Goal: Register for event/course

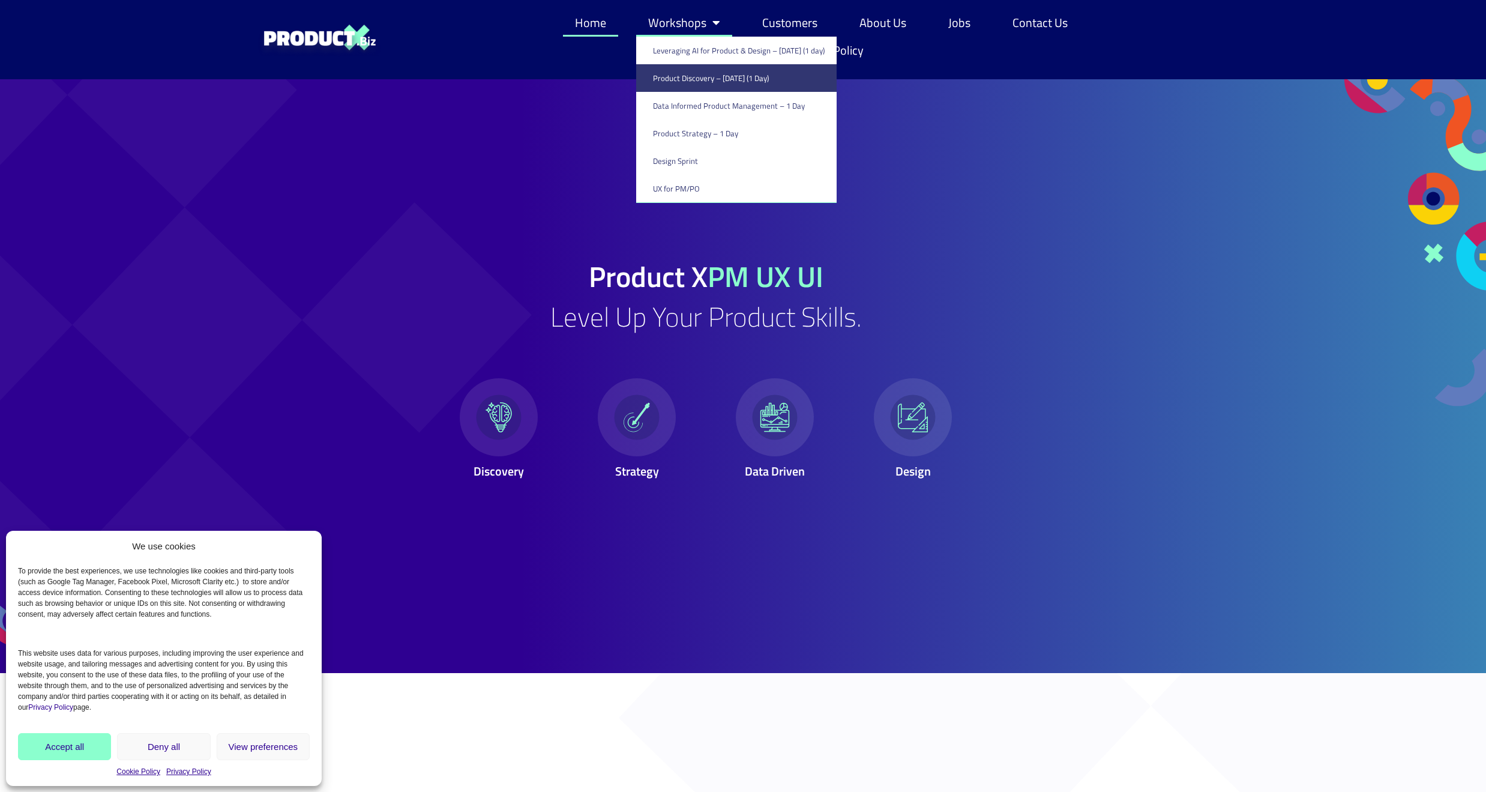
click at [676, 81] on link "Product Discovery​ – [DATE] (1 Day)" at bounding box center [736, 78] width 200 height 28
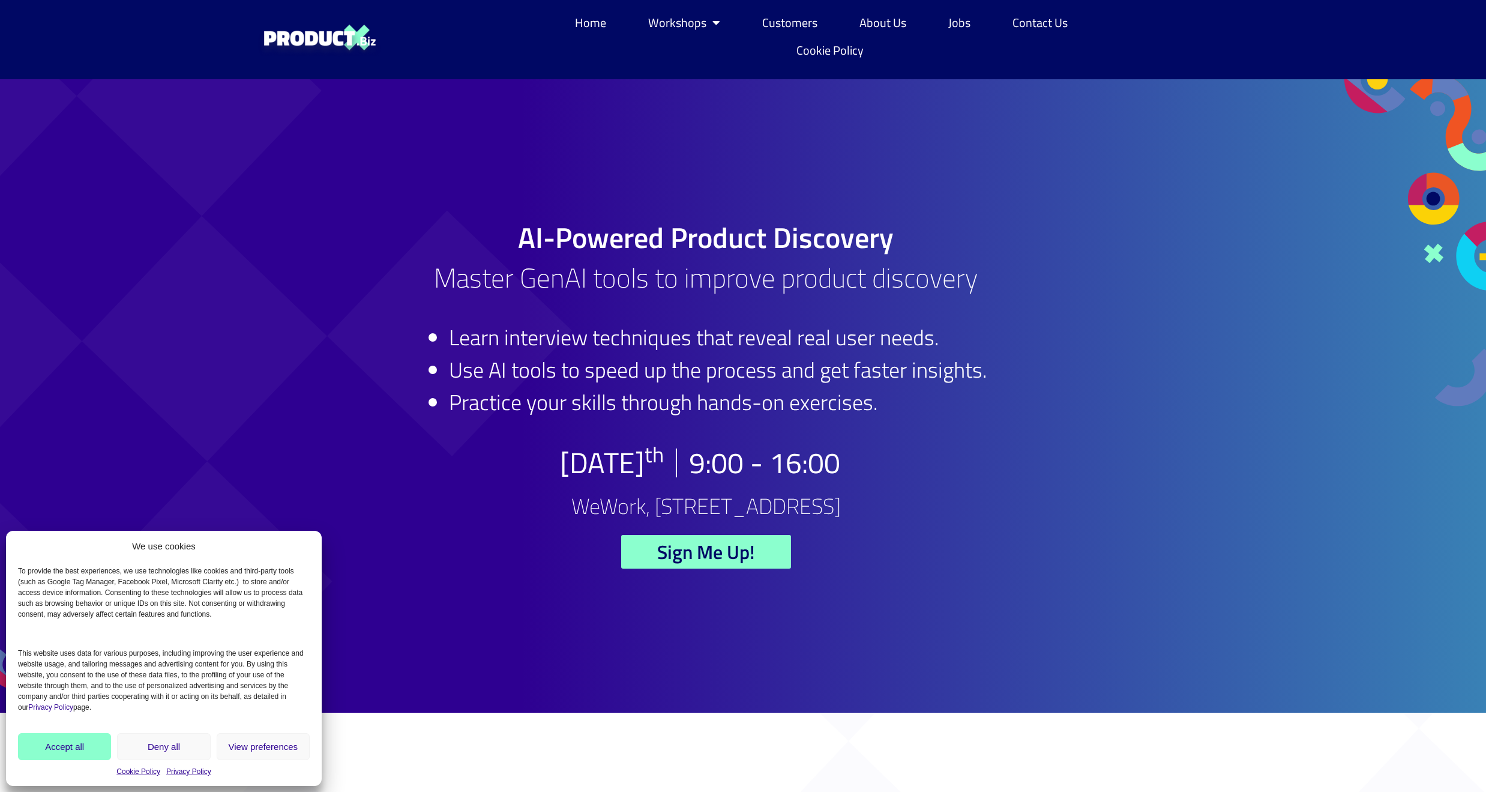
click at [80, 742] on button "Accept all" at bounding box center [64, 746] width 93 height 27
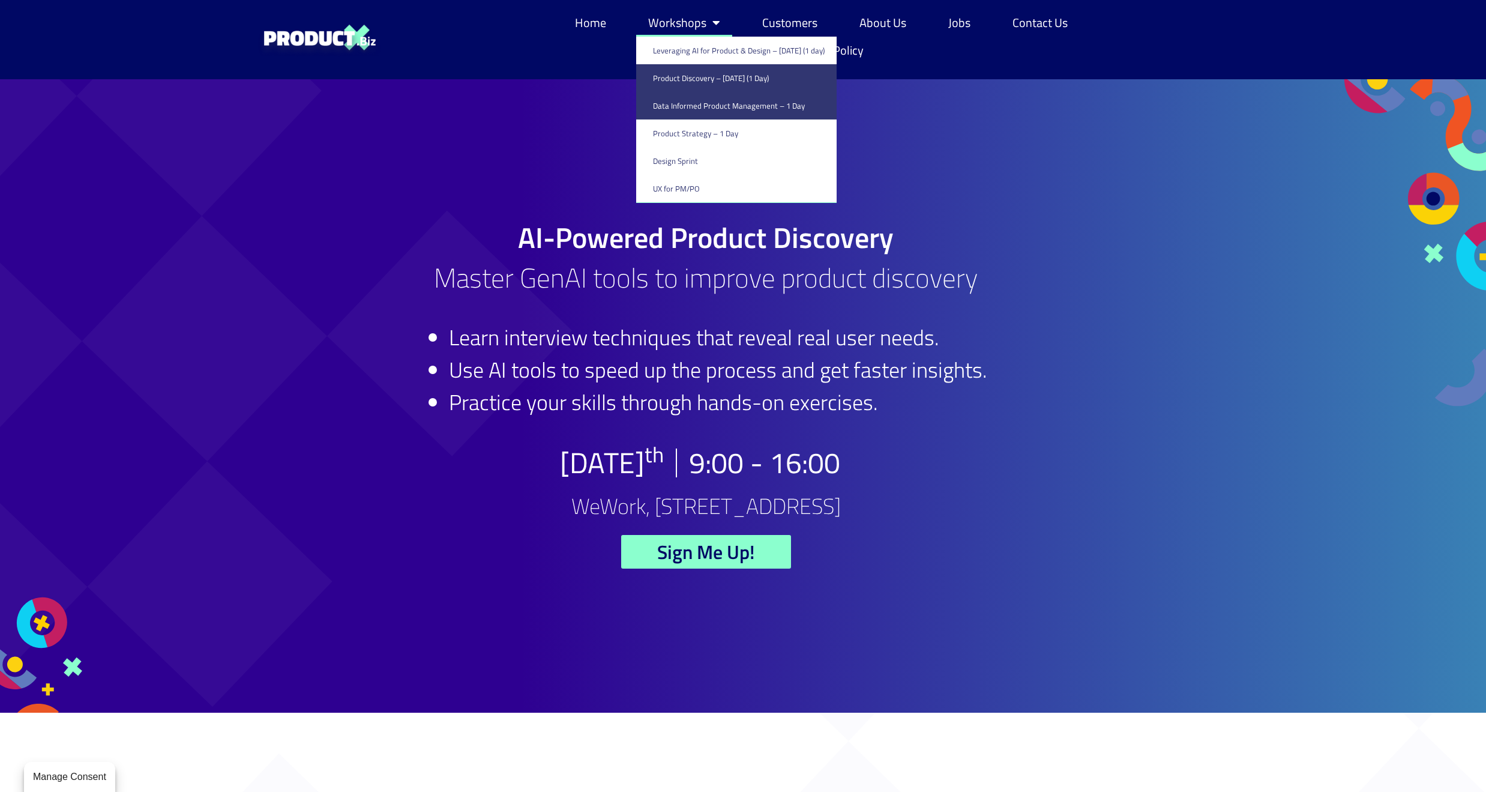
click at [699, 104] on link "Data Informed Product Management – 1 Day" at bounding box center [736, 106] width 200 height 28
